Goal: Task Accomplishment & Management: Complete application form

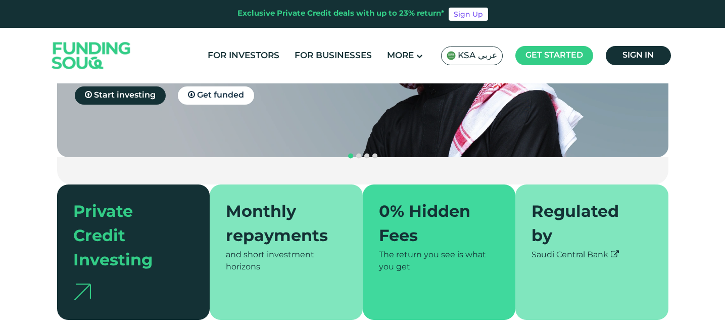
scroll to position [173, 0]
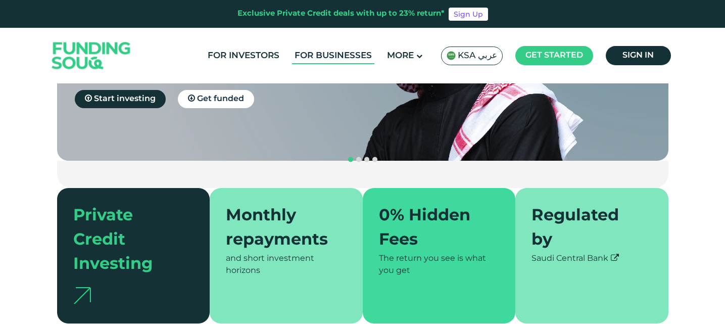
click at [338, 60] on link "For Businesses" at bounding box center [333, 56] width 82 height 17
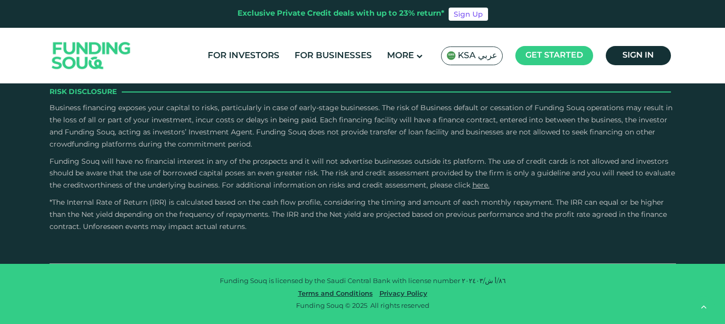
scroll to position [1969, 0]
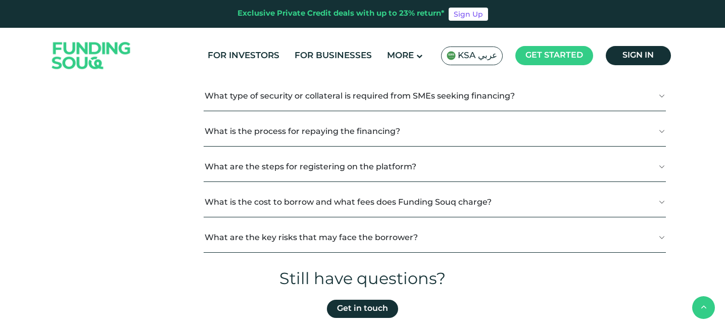
scroll to position [643, 0]
click at [366, 200] on button "What is the cost to borrow and what fees does Funding Souq charge?" at bounding box center [435, 201] width 462 height 30
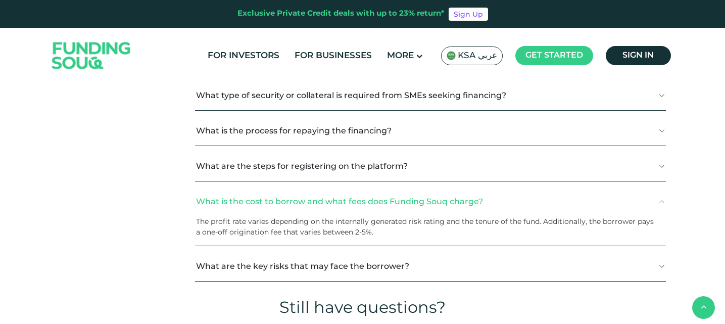
drag, startPoint x: 202, startPoint y: 223, endPoint x: 585, endPoint y: 234, distance: 383.2
click at [585, 234] on p "The profit rate varies depending on the internally generated risk rating and th…" at bounding box center [427, 226] width 462 height 21
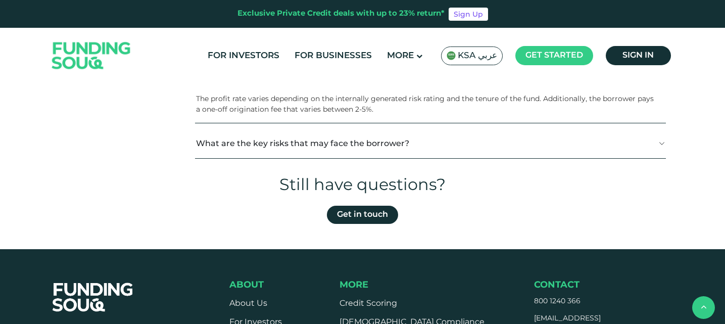
scroll to position [761, 0]
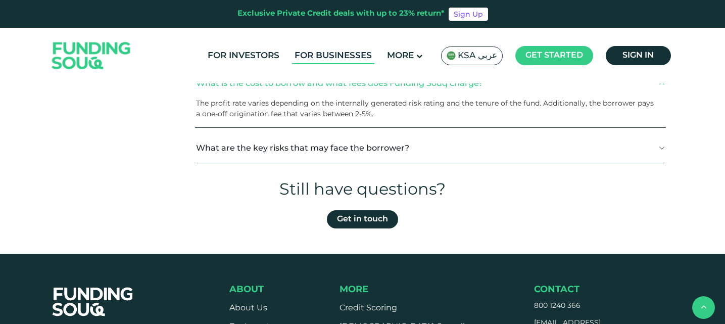
click at [339, 57] on link "For Businesses" at bounding box center [333, 56] width 82 height 17
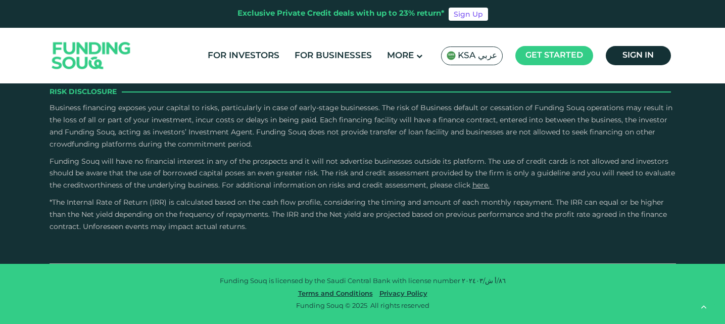
scroll to position [2034, 0]
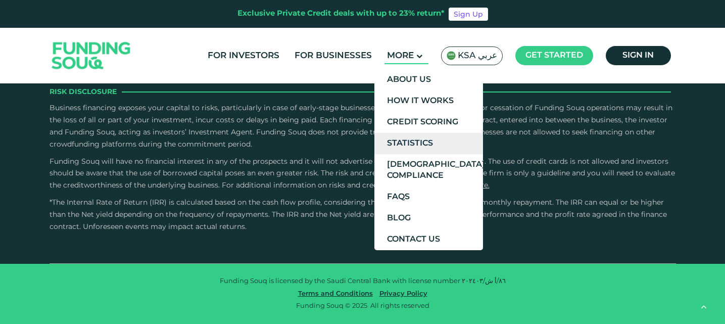
click at [422, 144] on link "Statistics" at bounding box center [428, 143] width 109 height 21
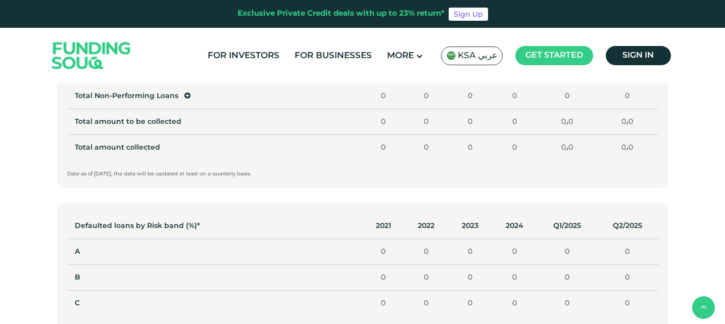
scroll to position [588, 0]
click at [190, 97] on td "Total Non-Performing Loans" at bounding box center [215, 96] width 296 height 26
click at [188, 97] on icon at bounding box center [187, 94] width 6 height 7
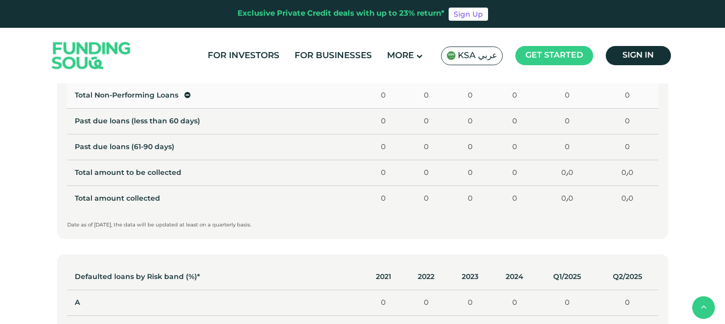
click at [188, 97] on icon at bounding box center [187, 94] width 6 height 7
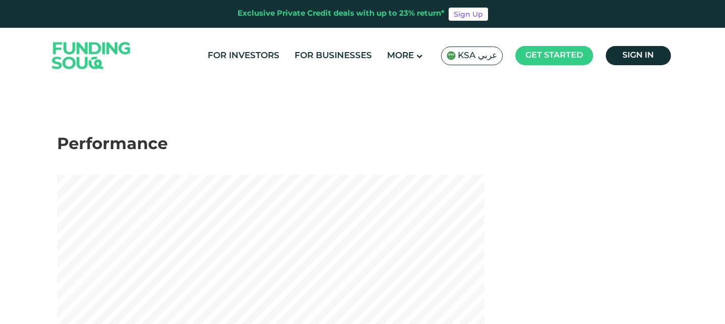
scroll to position [0, 0]
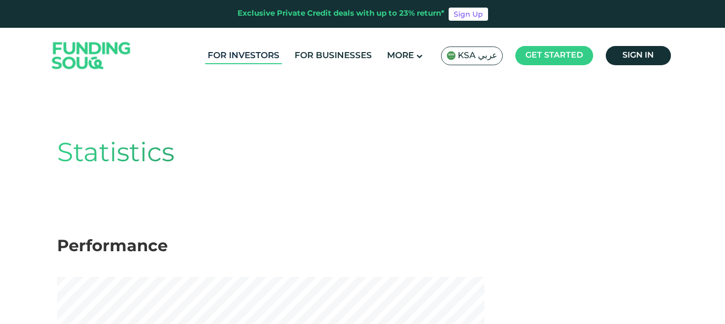
click at [276, 58] on link "For Investors" at bounding box center [243, 56] width 77 height 17
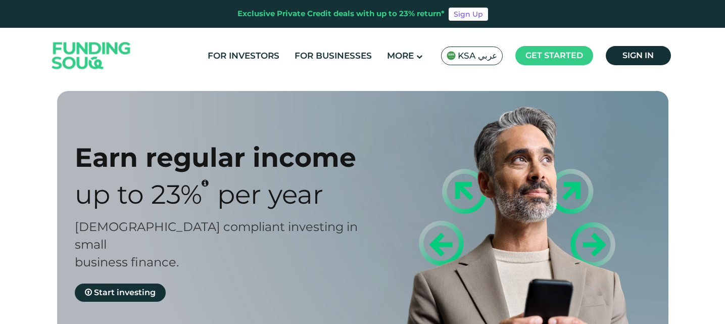
type tc-range-slider "4"
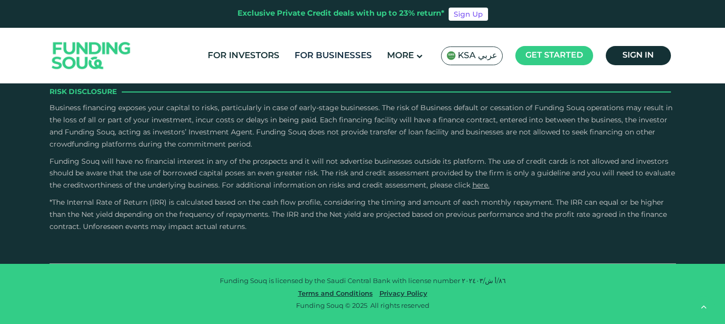
scroll to position [1996, 0]
click at [312, 59] on link "For Businesses" at bounding box center [333, 56] width 82 height 17
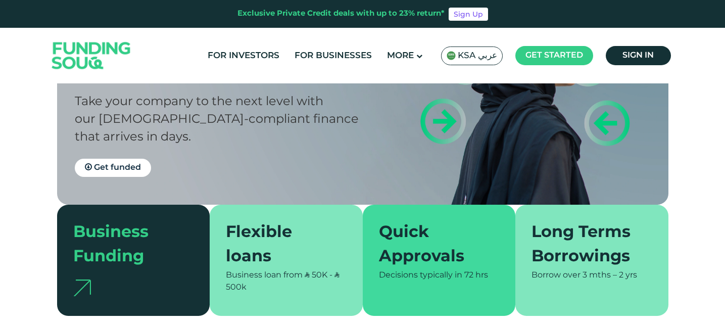
scroll to position [129, 0]
click at [172, 219] on div "Business Funding" at bounding box center [133, 259] width 153 height 111
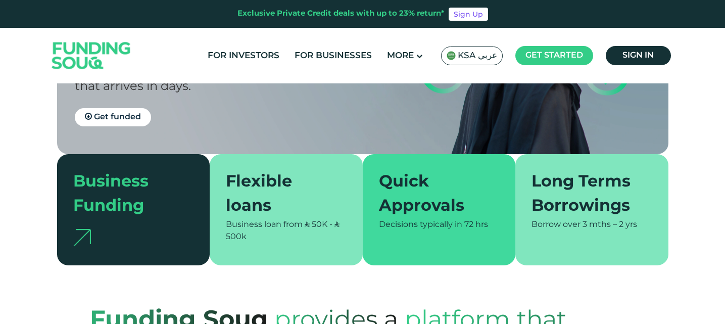
scroll to position [180, 0]
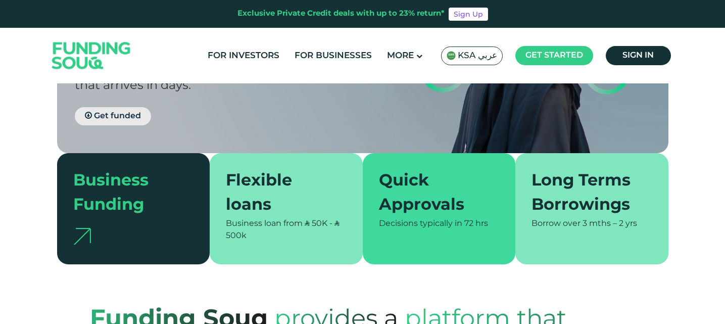
click at [94, 112] on span "Get funded" at bounding box center [117, 116] width 47 height 8
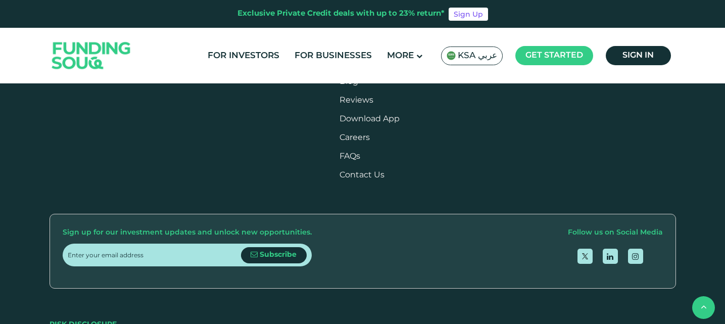
scroll to position [1372, 0]
